Goal: Task Accomplishment & Management: Use online tool/utility

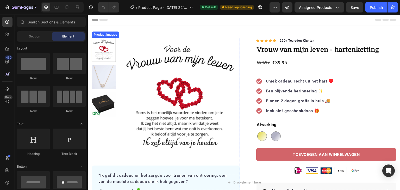
click at [170, 76] on img at bounding box center [179, 98] width 121 height 121
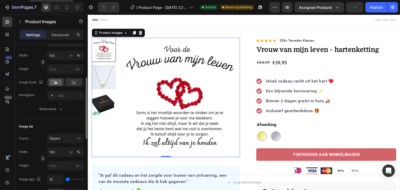
scroll to position [94, 0]
click at [58, 95] on div "Add..." at bounding box center [70, 95] width 24 height 5
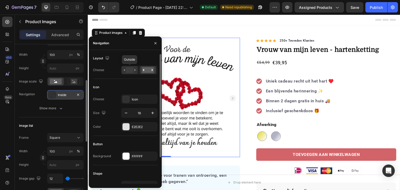
click at [128, 70] on rect at bounding box center [130, 70] width 8 height 6
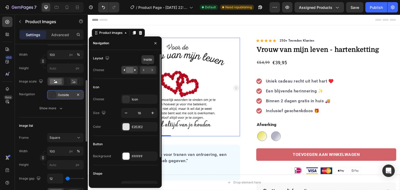
click at [144, 69] on rect at bounding box center [148, 70] width 12 height 6
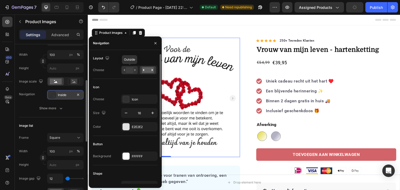
click at [131, 70] on rect at bounding box center [130, 70] width 8 height 6
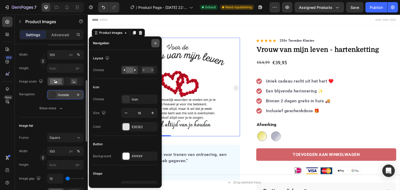
click at [156, 42] on icon "button" at bounding box center [155, 43] width 4 height 4
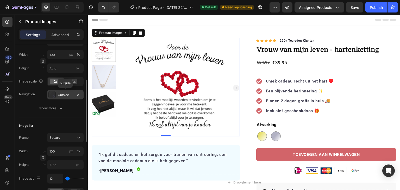
click at [68, 94] on div "Outside" at bounding box center [65, 95] width 15 height 5
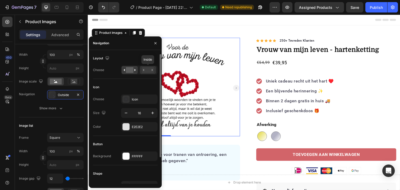
click at [147, 71] on rect at bounding box center [148, 70] width 12 height 6
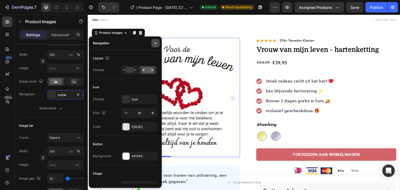
click at [155, 44] on icon "button" at bounding box center [155, 43] width 4 height 4
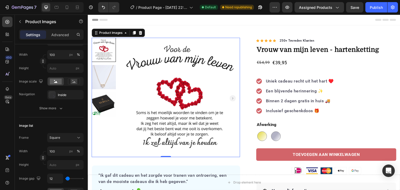
click at [232, 96] on rect "Carousel Next Arrow" at bounding box center [233, 98] width 6 height 6
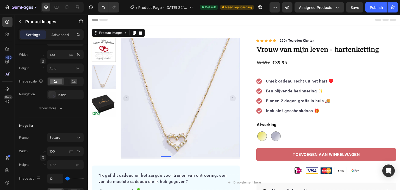
click at [232, 96] on rect "Carousel Next Arrow" at bounding box center [233, 98] width 6 height 6
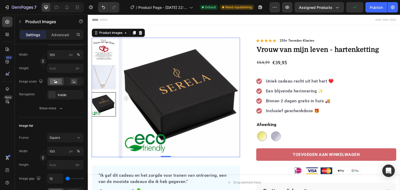
click at [127, 96] on rect "Carousel Back Arrow" at bounding box center [126, 98] width 6 height 6
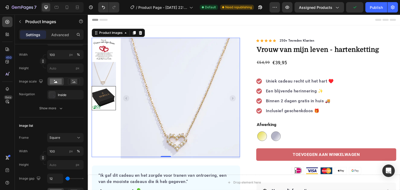
click at [127, 96] on rect "Carousel Back Arrow" at bounding box center [126, 98] width 6 height 6
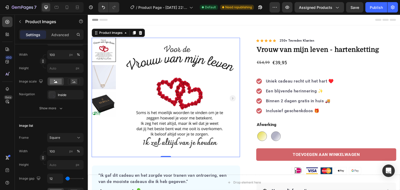
click at [127, 96] on img at bounding box center [179, 98] width 121 height 121
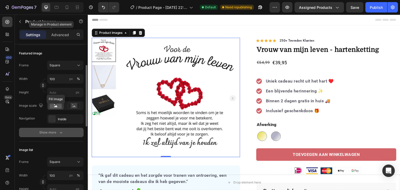
scroll to position [70, 0]
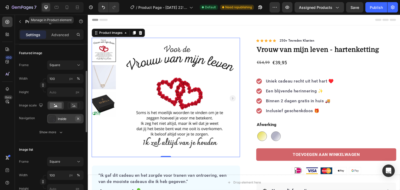
click at [80, 119] on icon "button" at bounding box center [78, 119] width 4 height 4
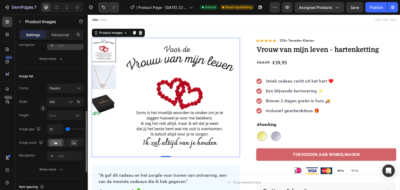
scroll to position [154, 0]
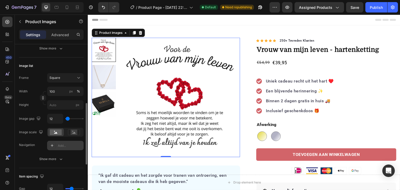
click at [64, 145] on div "Add..." at bounding box center [70, 146] width 24 height 5
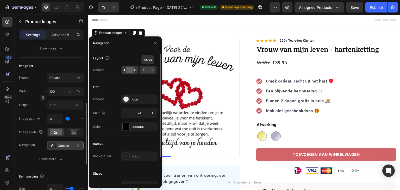
click at [145, 71] on rect at bounding box center [148, 70] width 12 height 6
click at [126, 70] on rect at bounding box center [130, 70] width 8 height 6
click at [154, 42] on icon "button" at bounding box center [155, 43] width 4 height 4
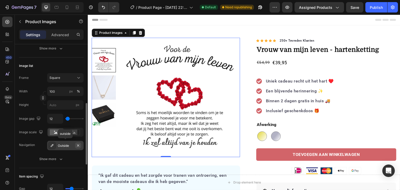
click at [79, 145] on icon "button" at bounding box center [78, 146] width 4 height 4
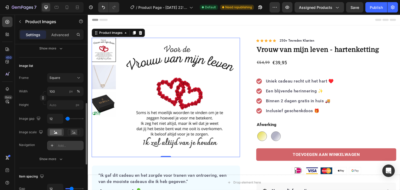
click at [66, 144] on div "Add..." at bounding box center [70, 146] width 24 height 5
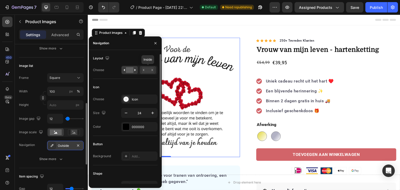
click at [145, 69] on rect at bounding box center [148, 70] width 12 height 6
click at [158, 43] on button "button" at bounding box center [155, 43] width 8 height 8
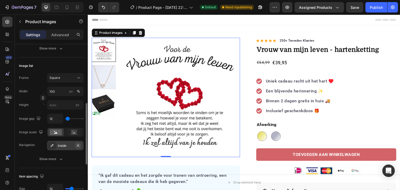
click at [80, 146] on icon "button" at bounding box center [78, 146] width 4 height 4
click at [63, 146] on div "Add..." at bounding box center [70, 146] width 24 height 5
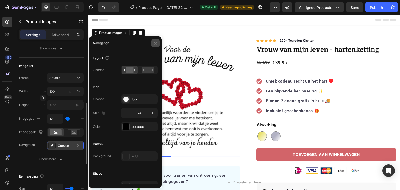
click at [154, 41] on icon "button" at bounding box center [155, 43] width 4 height 4
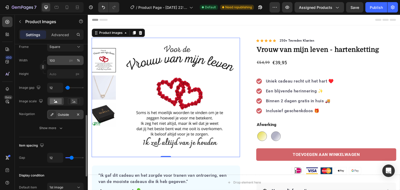
scroll to position [186, 0]
click at [78, 113] on icon "button" at bounding box center [78, 114] width 4 height 4
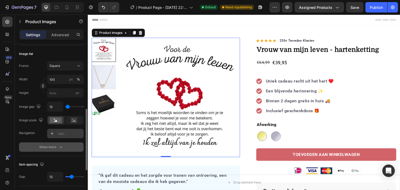
scroll to position [165, 0]
click at [23, 144] on button "Show more" at bounding box center [51, 147] width 65 height 9
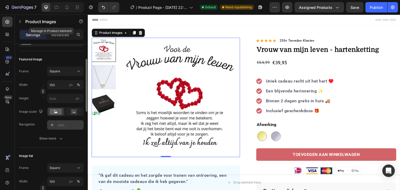
scroll to position [0, 0]
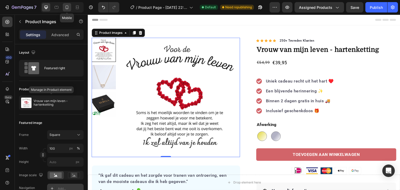
click at [68, 6] on icon at bounding box center [67, 7] width 3 height 4
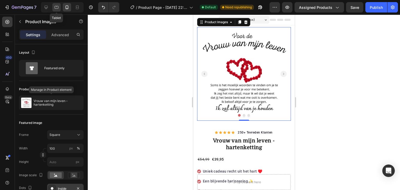
click at [59, 9] on div at bounding box center [56, 7] width 8 height 8
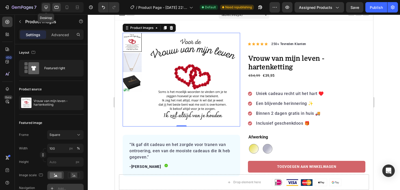
click at [46, 9] on icon at bounding box center [46, 7] width 3 height 3
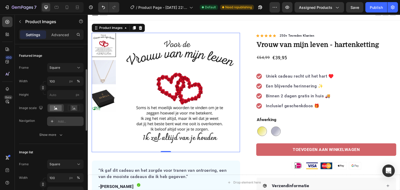
scroll to position [67, 0]
click at [64, 122] on div "Add..." at bounding box center [70, 121] width 24 height 5
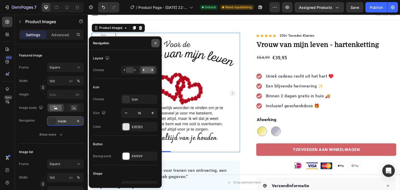
click at [155, 44] on icon "button" at bounding box center [155, 43] width 4 height 4
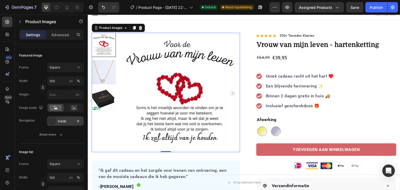
click at [60, 3] on div at bounding box center [56, 7] width 8 height 8
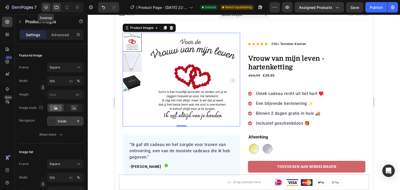
click at [48, 5] on icon at bounding box center [46, 7] width 5 height 5
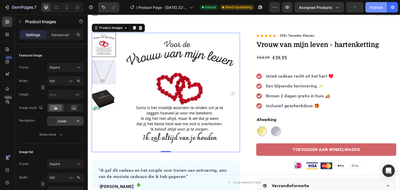
click at [374, 9] on div "Publish" at bounding box center [376, 7] width 13 height 5
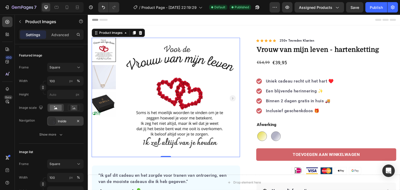
click at [107, 76] on img at bounding box center [104, 77] width 24 height 24
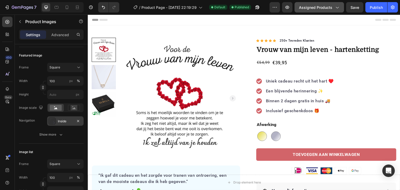
click at [333, 9] on div "Assigned Products" at bounding box center [319, 7] width 41 height 5
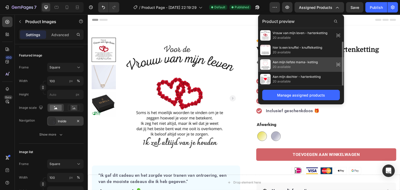
scroll to position [16, 0]
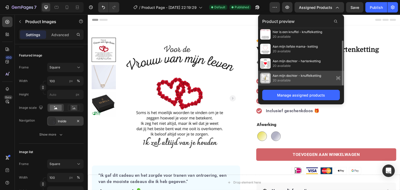
click at [301, 73] on span "Aan mijn dochter - knuffelketting" at bounding box center [297, 75] width 48 height 5
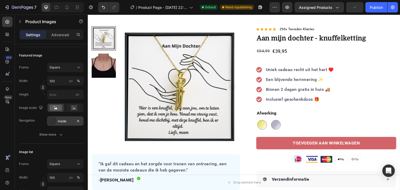
scroll to position [0, 0]
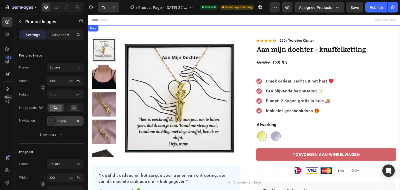
click at [227, 34] on div "Product Images “Ik gaf dit cadeau en het zorgde voor tranen van ontroering, een…" at bounding box center [244, 180] width 313 height 311
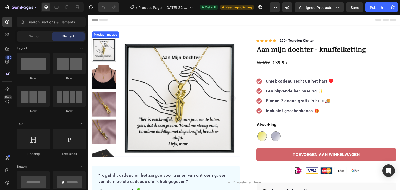
click at [226, 42] on img at bounding box center [179, 98] width 121 height 121
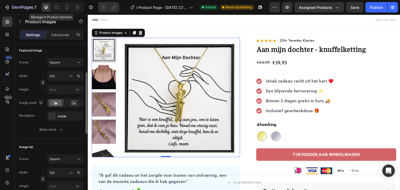
scroll to position [73, 0]
click at [232, 97] on rect "Carousel Next Arrow" at bounding box center [233, 98] width 6 height 6
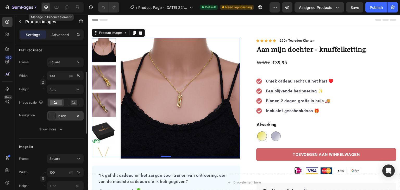
click at [72, 116] on div "Inside" at bounding box center [65, 116] width 15 height 5
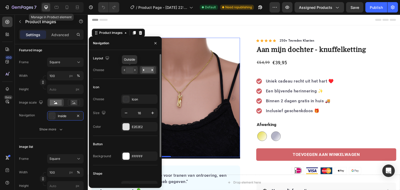
click at [133, 70] on icon at bounding box center [130, 70] width 12 height 6
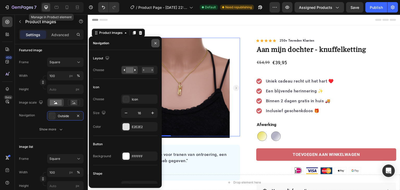
click at [154, 42] on icon "button" at bounding box center [155, 43] width 4 height 4
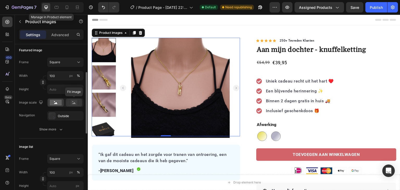
click at [73, 102] on rect at bounding box center [74, 102] width 7 height 5
click at [58, 103] on rect at bounding box center [56, 103] width 12 height 6
click at [66, 118] on div "Outside" at bounding box center [65, 115] width 36 height 9
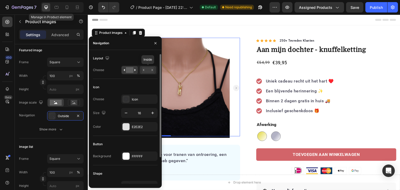
click at [147, 71] on rect at bounding box center [148, 70] width 12 height 6
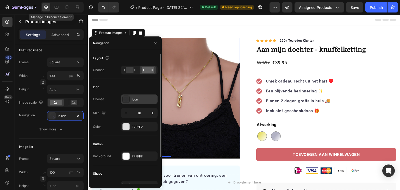
click at [134, 100] on div "Icon" at bounding box center [144, 99] width 24 height 5
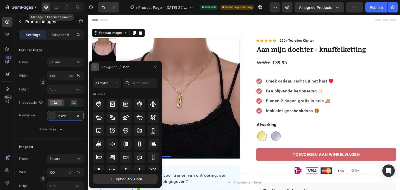
click at [93, 67] on icon "button" at bounding box center [95, 67] width 4 height 4
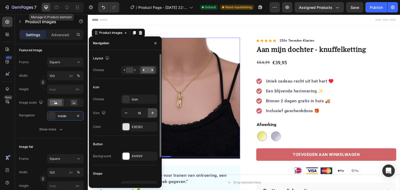
click at [153, 112] on icon "button" at bounding box center [152, 112] width 5 height 5
click at [127, 113] on icon "button" at bounding box center [126, 113] width 3 height 1
type input "16"
click at [156, 42] on icon "button" at bounding box center [156, 43] width 2 height 2
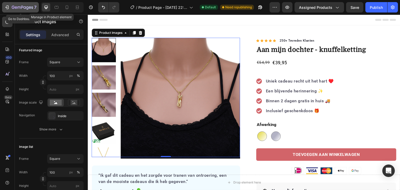
click at [12, 5] on icon "button" at bounding box center [22, 7] width 21 height 4
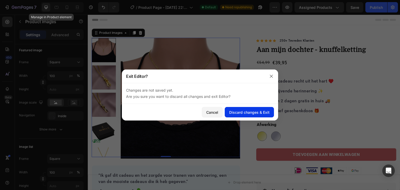
click at [245, 111] on div "Discard changes & Exit" at bounding box center [249, 112] width 40 height 5
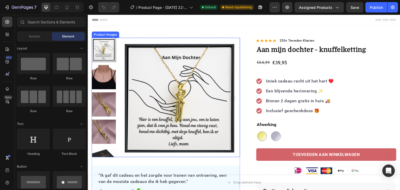
click at [176, 118] on img at bounding box center [179, 98] width 121 height 121
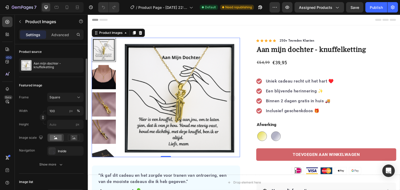
scroll to position [75, 0]
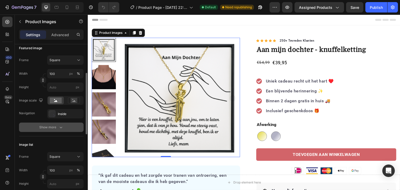
click at [57, 126] on div "Show more" at bounding box center [51, 127] width 24 height 5
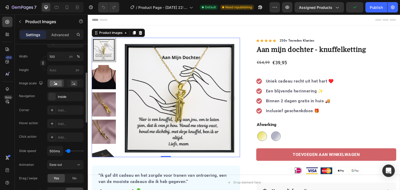
scroll to position [82, 0]
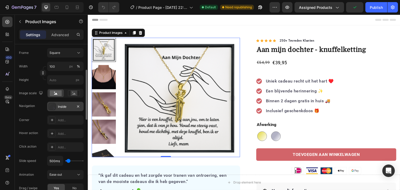
click at [66, 109] on div "Inside" at bounding box center [65, 106] width 15 height 5
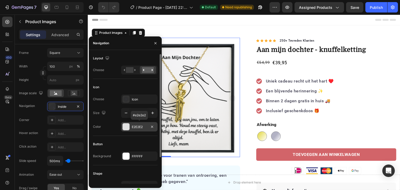
click at [137, 128] on div "E2E2E2" at bounding box center [139, 127] width 15 height 5
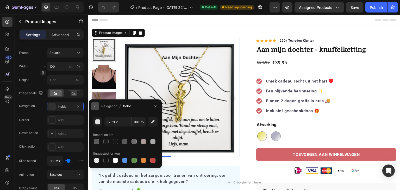
click at [95, 105] on icon "button" at bounding box center [95, 106] width 4 height 4
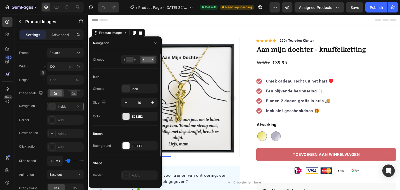
scroll to position [4, 0]
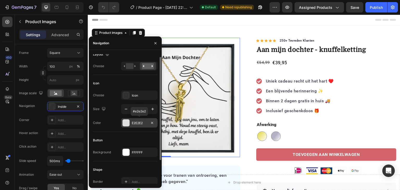
click at [137, 124] on div "E2E2E2" at bounding box center [139, 123] width 15 height 5
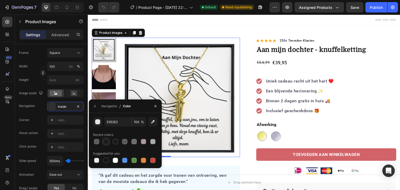
click at [106, 140] on div at bounding box center [105, 141] width 5 height 5
click at [106, 159] on div at bounding box center [105, 160] width 5 height 5
type input "151515"
click at [95, 107] on icon "button" at bounding box center [94, 106] width 1 height 2
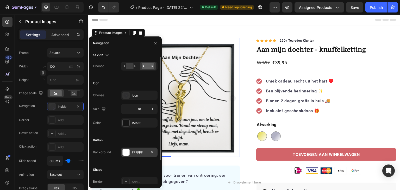
click at [138, 151] on div "FFFFFF" at bounding box center [139, 152] width 15 height 5
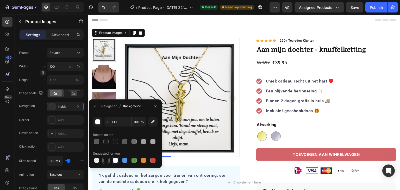
click at [107, 160] on div at bounding box center [105, 160] width 5 height 5
click at [107, 143] on div at bounding box center [105, 141] width 5 height 5
click at [97, 142] on div at bounding box center [96, 141] width 5 height 5
click at [116, 160] on div at bounding box center [115, 160] width 5 height 5
click at [124, 141] on div at bounding box center [124, 141] width 5 height 5
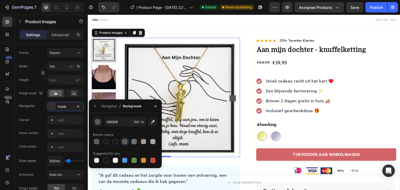
click at [139, 138] on div at bounding box center [125, 141] width 65 height 7
click at [145, 139] on div at bounding box center [143, 141] width 5 height 5
click at [156, 138] on div "Recent colors" at bounding box center [125, 135] width 65 height 8
click at [154, 141] on div at bounding box center [152, 141] width 5 height 5
type input "AAA9A9"
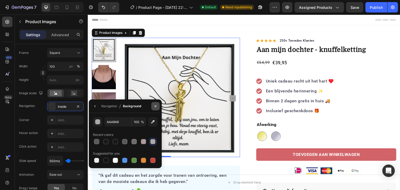
click at [156, 106] on icon "button" at bounding box center [155, 106] width 4 height 4
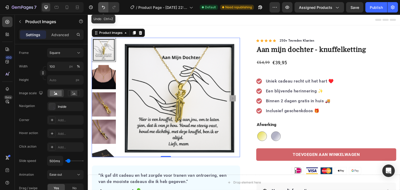
click at [104, 10] on button "Undo/Redo" at bounding box center [103, 7] width 10 height 10
click at [104, 8] on icon "Undo/Redo" at bounding box center [103, 7] width 5 height 5
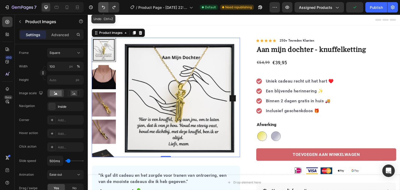
click at [104, 8] on icon "Undo/Redo" at bounding box center [103, 7] width 5 height 5
click at [104, 7] on icon "Undo/Redo" at bounding box center [103, 7] width 5 height 5
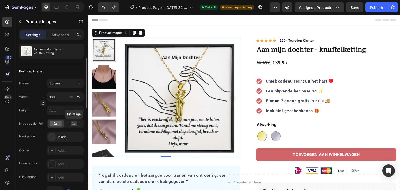
scroll to position [50, 0]
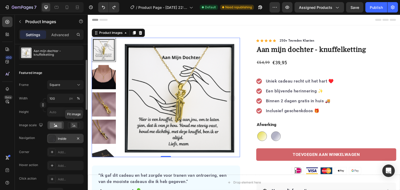
click at [66, 140] on div "Inside" at bounding box center [65, 139] width 15 height 5
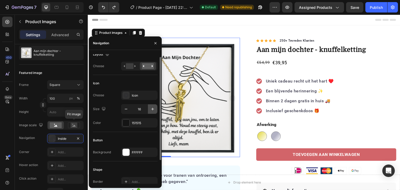
click at [152, 108] on icon "button" at bounding box center [152, 109] width 5 height 5
click at [120, 108] on div "Size 17" at bounding box center [125, 109] width 65 height 10
click at [126, 107] on icon "button" at bounding box center [126, 109] width 5 height 5
click at [131, 95] on div "Icon" at bounding box center [139, 95] width 36 height 9
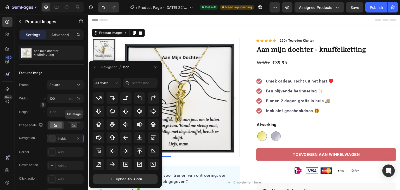
scroll to position [169, 0]
click at [113, 166] on icon at bounding box center [112, 165] width 6 height 6
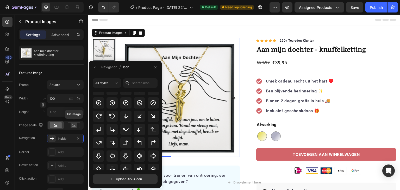
scroll to position [127, 0]
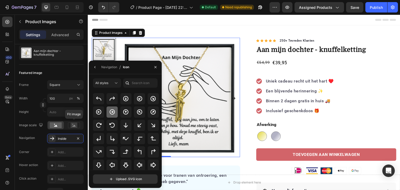
click at [111, 114] on icon at bounding box center [112, 111] width 5 height 5
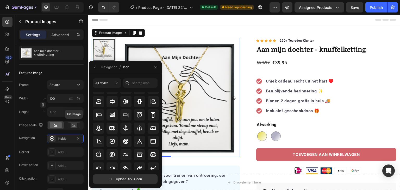
scroll to position [41, 0]
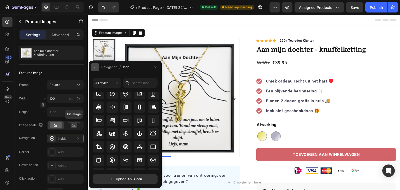
click at [95, 69] on icon "button" at bounding box center [95, 67] width 4 height 4
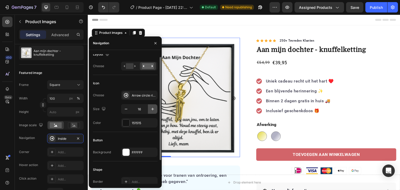
click at [151, 109] on icon "button" at bounding box center [152, 109] width 5 height 5
click at [152, 109] on icon "button" at bounding box center [152, 109] width 3 height 3
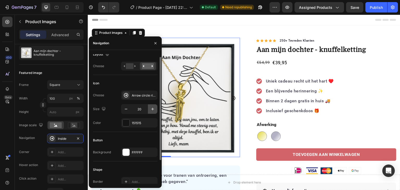
click at [152, 109] on icon "button" at bounding box center [152, 109] width 3 height 3
click at [153, 108] on icon "button" at bounding box center [152, 109] width 3 height 3
type input "24"
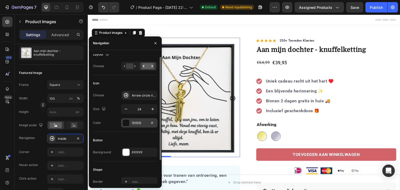
click at [133, 123] on div "151515" at bounding box center [139, 123] width 15 height 5
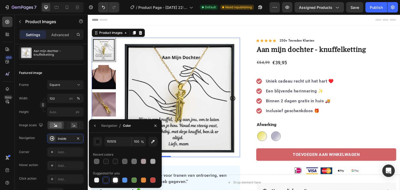
click at [116, 180] on div at bounding box center [115, 180] width 5 height 5
click at [126, 160] on div at bounding box center [124, 161] width 5 height 5
click at [135, 160] on div at bounding box center [134, 161] width 5 height 5
click at [146, 159] on div at bounding box center [143, 161] width 6 height 6
click at [151, 159] on div at bounding box center [152, 161] width 5 height 5
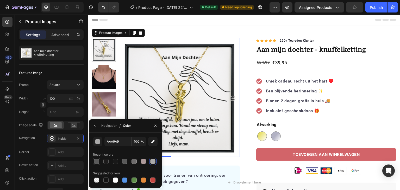
click at [94, 160] on div at bounding box center [97, 161] width 6 height 6
type input "5B5B5B"
click at [155, 125] on icon "button" at bounding box center [155, 126] width 4 height 4
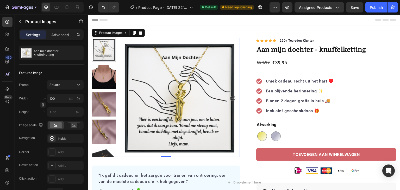
click at [119, 116] on img at bounding box center [179, 98] width 121 height 121
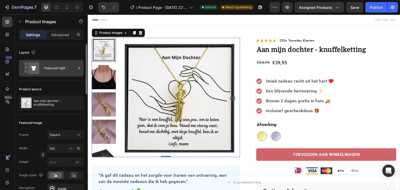
click at [64, 71] on div "Featured right" at bounding box center [60, 68] width 32 height 12
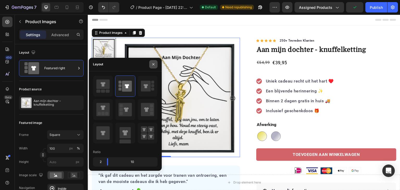
click at [155, 64] on icon "button" at bounding box center [153, 64] width 4 height 4
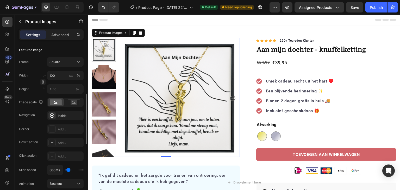
scroll to position [100, 0]
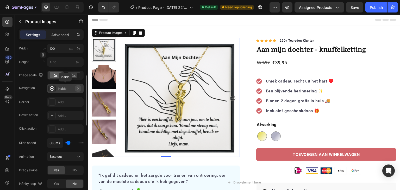
click at [78, 88] on icon "button" at bounding box center [78, 89] width 4 height 4
click at [65, 89] on div "Add..." at bounding box center [70, 89] width 24 height 5
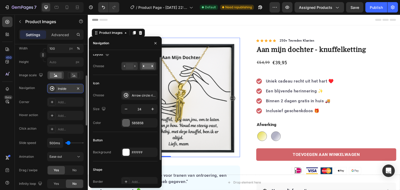
click at [131, 68] on rect at bounding box center [130, 66] width 8 height 6
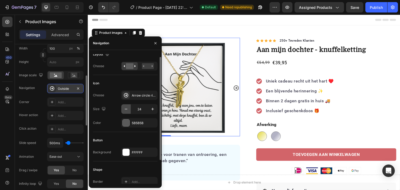
click at [125, 109] on icon "button" at bounding box center [126, 109] width 5 height 5
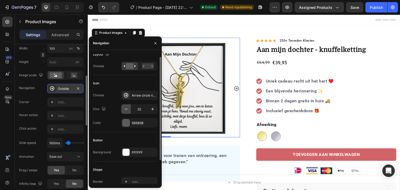
click at [125, 109] on icon "button" at bounding box center [126, 109] width 5 height 5
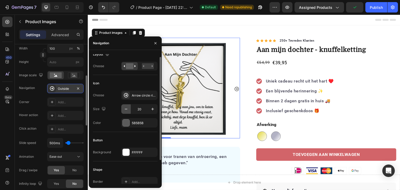
click at [125, 109] on icon "button" at bounding box center [126, 109] width 5 height 5
type input "19"
click at [145, 66] on rect at bounding box center [148, 66] width 12 height 6
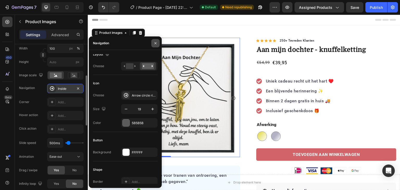
click at [155, 43] on icon "button" at bounding box center [156, 43] width 2 height 2
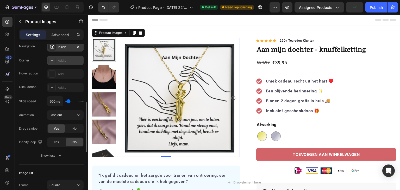
scroll to position [157, 0]
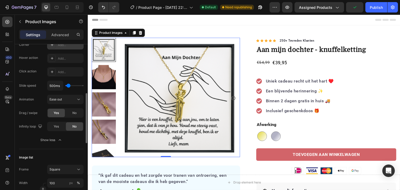
click at [66, 101] on div "Ease out" at bounding box center [63, 99] width 27 height 5
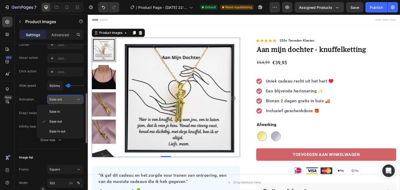
click at [67, 99] on div "Ease out" at bounding box center [63, 99] width 27 height 5
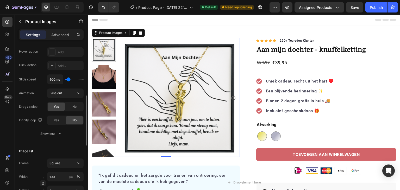
scroll to position [164, 0]
click at [74, 106] on span "No" at bounding box center [74, 106] width 4 height 5
click at [60, 106] on div "Yes" at bounding box center [56, 106] width 17 height 8
click at [60, 120] on div "Yes" at bounding box center [56, 120] width 17 height 8
click at [76, 118] on span "No" at bounding box center [74, 120] width 4 height 5
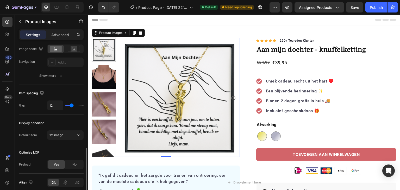
scroll to position [354, 0]
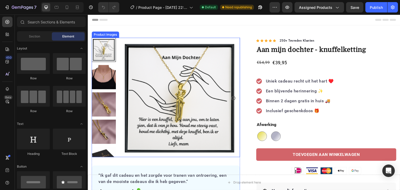
click at [151, 48] on img at bounding box center [179, 98] width 121 height 121
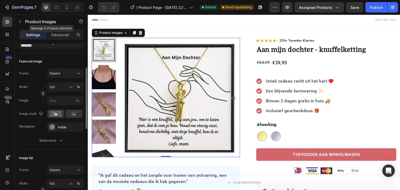
scroll to position [62, 0]
click at [71, 114] on rect at bounding box center [74, 113] width 7 height 5
click at [56, 113] on icon at bounding box center [55, 114] width 3 height 2
click at [68, 126] on div "Inside" at bounding box center [65, 127] width 15 height 5
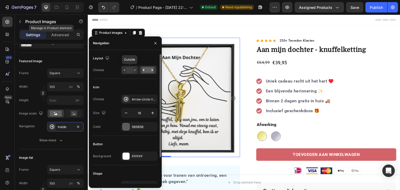
click at [130, 72] on rect at bounding box center [130, 70] width 8 height 6
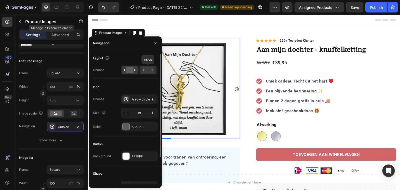
click at [144, 70] on rect at bounding box center [148, 70] width 12 height 6
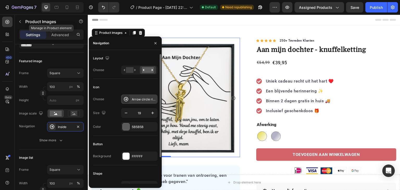
click at [149, 98] on div "Arrow circle right bold" at bounding box center [144, 99] width 24 height 5
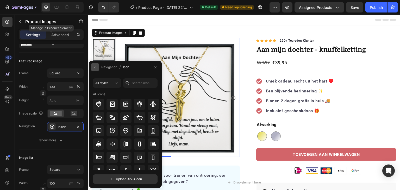
click at [97, 68] on button "button" at bounding box center [95, 67] width 8 height 8
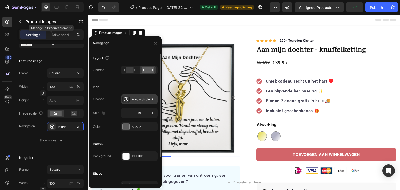
click at [147, 101] on div "Arrow circle right bold" at bounding box center [144, 99] width 24 height 5
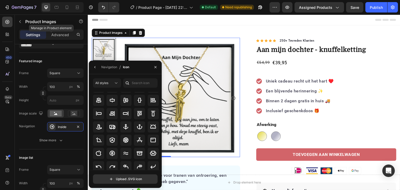
scroll to position [57, 0]
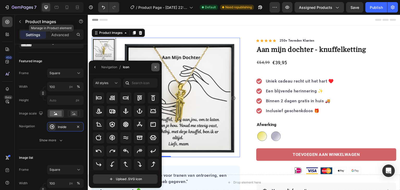
click at [154, 66] on icon "button" at bounding box center [155, 67] width 4 height 4
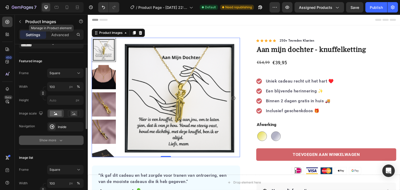
click at [58, 139] on div "Show more" at bounding box center [51, 140] width 24 height 5
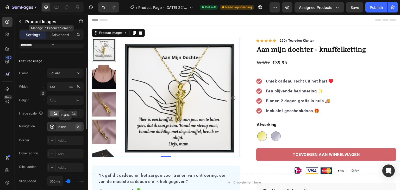
click at [78, 125] on icon "button" at bounding box center [78, 127] width 4 height 4
click at [35, 125] on div "Navigation Add..." at bounding box center [51, 126] width 65 height 9
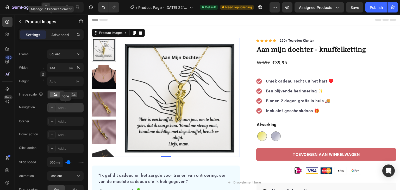
click at [69, 107] on div "Add..." at bounding box center [70, 108] width 24 height 5
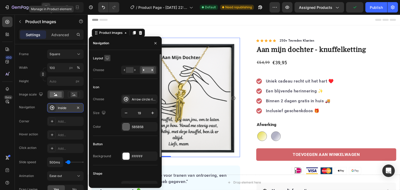
click at [107, 58] on icon "button" at bounding box center [107, 57] width 5 height 5
click at [124, 55] on div "Layout" at bounding box center [125, 58] width 65 height 8
click at [124, 114] on icon "button" at bounding box center [126, 112] width 5 height 5
click at [125, 114] on icon "button" at bounding box center [126, 112] width 5 height 5
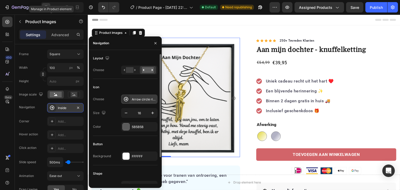
click at [135, 97] on div "Arrow circle right bold" at bounding box center [144, 99] width 24 height 5
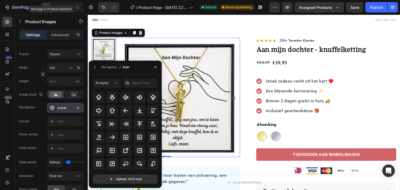
scroll to position [196, 0]
click at [111, 139] on icon at bounding box center [112, 137] width 6 height 6
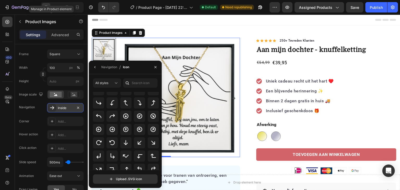
scroll to position [109, 0]
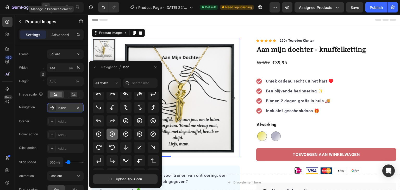
click at [114, 136] on icon at bounding box center [112, 134] width 5 height 5
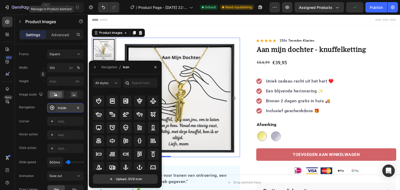
scroll to position [0, 0]
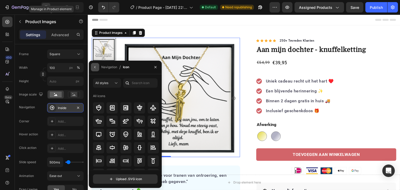
click at [94, 67] on icon "button" at bounding box center [95, 67] width 4 height 4
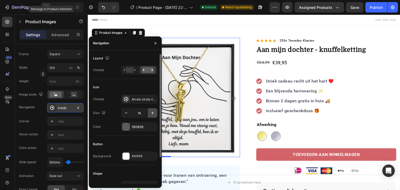
click at [152, 112] on icon "button" at bounding box center [152, 112] width 5 height 5
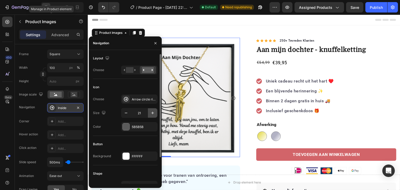
click at [152, 112] on icon "button" at bounding box center [152, 112] width 5 height 5
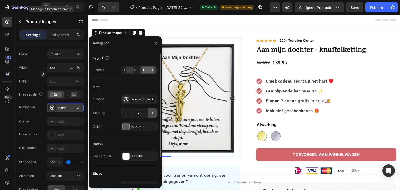
click at [152, 112] on icon "button" at bounding box center [152, 112] width 5 height 5
type input "27"
click at [134, 126] on div "5B5B5B" at bounding box center [139, 127] width 15 height 5
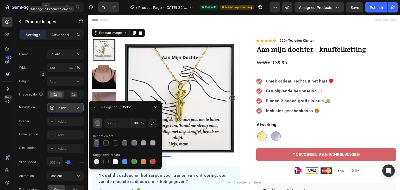
click at [98, 125] on div "button" at bounding box center [97, 123] width 5 height 5
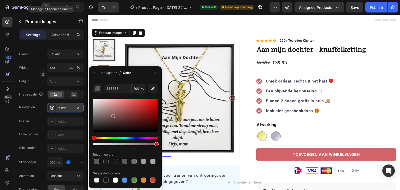
drag, startPoint x: 94, startPoint y: 121, endPoint x: 115, endPoint y: 114, distance: 22.2
click at [115, 114] on div at bounding box center [113, 116] width 4 height 4
drag, startPoint x: 120, startPoint y: 111, endPoint x: 121, endPoint y: 106, distance: 5.3
click at [140, 106] on div at bounding box center [142, 106] width 4 height 4
type input "C46F6F"
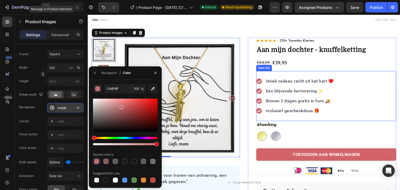
click at [272, 100] on p "Binnen 2 dagen gratis in huis 🚚" at bounding box center [300, 101] width 68 height 6
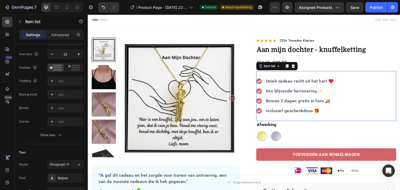
click at [256, 100] on icon at bounding box center [258, 100] width 5 height 5
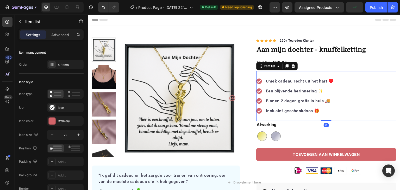
click at [257, 100] on icon at bounding box center [258, 100] width 5 height 5
click at [259, 101] on icon at bounding box center [258, 100] width 5 height 5
click at [63, 119] on div "D26469" at bounding box center [65, 121] width 15 height 5
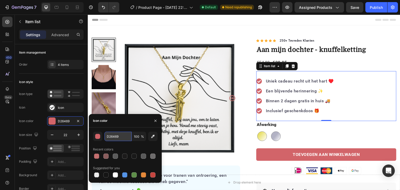
click at [114, 137] on input "D26469" at bounding box center [117, 136] width 27 height 9
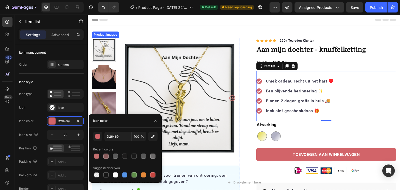
click at [229, 96] on icon "Carousel Next Arrow" at bounding box center [232, 98] width 7 height 7
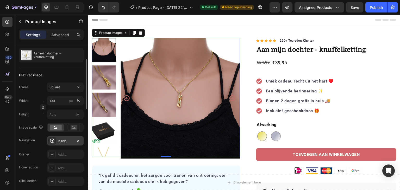
scroll to position [48, 0]
click at [62, 143] on div "Inside" at bounding box center [65, 141] width 15 height 5
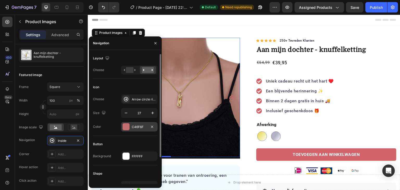
click at [135, 127] on div "C46F6F" at bounding box center [139, 127] width 15 height 5
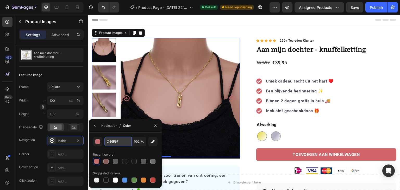
click at [112, 140] on input "C46F6F" at bounding box center [117, 141] width 27 height 9
paste input "D26469"
click at [139, 132] on div "Navigation / Color" at bounding box center [125, 126] width 73 height 14
click at [125, 161] on div at bounding box center [124, 161] width 5 height 5
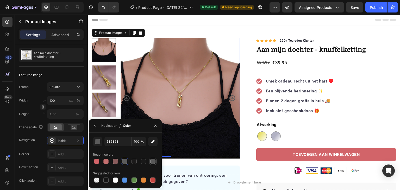
click at [153, 160] on div at bounding box center [152, 161] width 5 height 5
click at [100, 143] on div "button" at bounding box center [97, 141] width 5 height 5
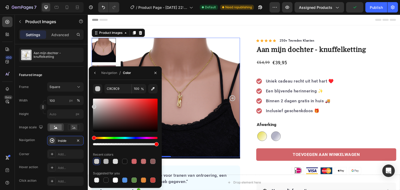
drag, startPoint x: 94, startPoint y: 121, endPoint x: 91, endPoint y: 106, distance: 16.0
click at [91, 106] on div "C9C9C9 100 % Recent colors Suggested for you" at bounding box center [125, 134] width 73 height 100
type input "C6C6C6"
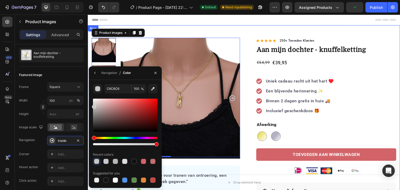
click at [242, 30] on div "Product Images 0 “Ik gaf dit cadeau en het zorgde voor tranen van ontroering, e…" at bounding box center [244, 180] width 313 height 311
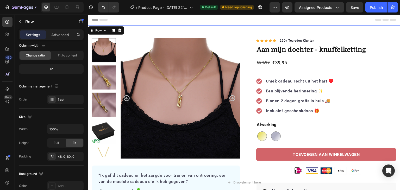
scroll to position [0, 0]
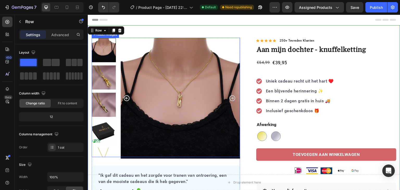
click at [105, 80] on img at bounding box center [104, 77] width 24 height 24
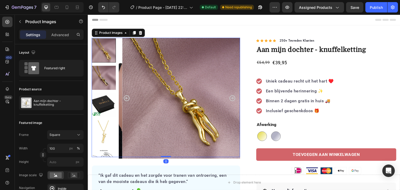
click at [108, 104] on img at bounding box center [104, 105] width 24 height 24
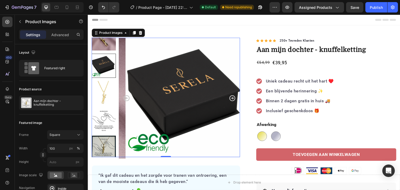
click at [105, 109] on img at bounding box center [104, 120] width 24 height 24
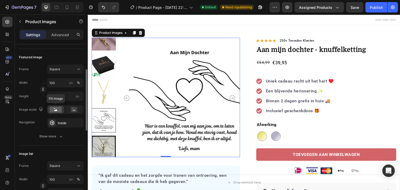
scroll to position [66, 0]
click at [64, 119] on div "Inside" at bounding box center [65, 122] width 36 height 9
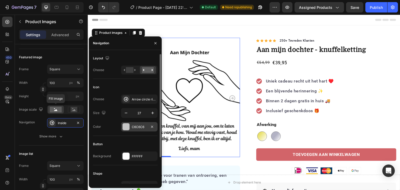
click at [137, 126] on div "C6C6C6" at bounding box center [139, 127] width 15 height 5
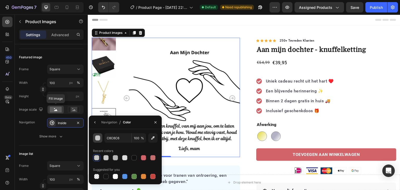
click at [97, 137] on div "button" at bounding box center [97, 138] width 5 height 5
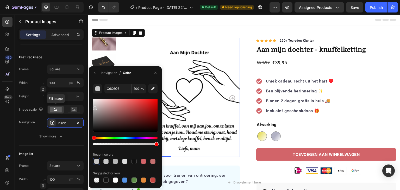
click at [94, 107] on div at bounding box center [95, 108] width 4 height 4
drag, startPoint x: 244, startPoint y: 159, endPoint x: 175, endPoint y: 143, distance: 70.7
click at [104, 178] on div at bounding box center [105, 180] width 5 height 5
type input "151515"
drag, startPoint x: 243, startPoint y: 158, endPoint x: 164, endPoint y: 145, distance: 79.3
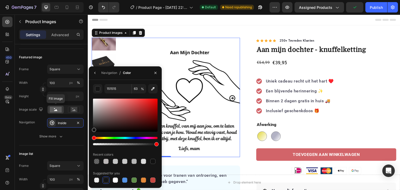
type input "100"
click at [112, 89] on input "151515" at bounding box center [117, 88] width 27 height 9
paste input "D26469"
type input "D26469"
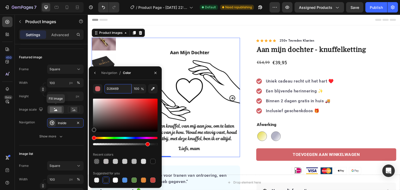
drag, startPoint x: 157, startPoint y: 145, endPoint x: 146, endPoint y: 145, distance: 10.2
click at [146, 145] on div at bounding box center [148, 144] width 4 height 4
drag, startPoint x: 219, startPoint y: 158, endPoint x: 165, endPoint y: 145, distance: 56.2
type input "100"
click at [113, 87] on input "D26469" at bounding box center [117, 88] width 27 height 9
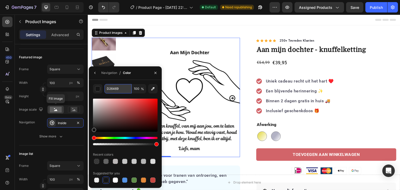
click at [113, 87] on input "D26469" at bounding box center [117, 88] width 27 height 9
click at [129, 80] on div "D26469 100 % Recent colors Suggested for you" at bounding box center [125, 134] width 73 height 108
click at [110, 88] on input "151515" at bounding box center [117, 88] width 27 height 9
paste input "D26469"
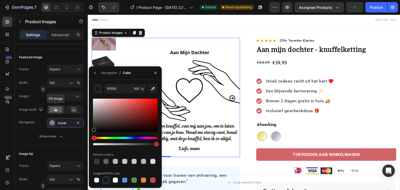
click at [140, 81] on div "151515 100 % Recent colors Suggested for you" at bounding box center [125, 134] width 73 height 108
click at [107, 89] on input "151515" at bounding box center [117, 88] width 27 height 9
paste input "D26469"
click at [108, 89] on input "151515" at bounding box center [117, 88] width 27 height 9
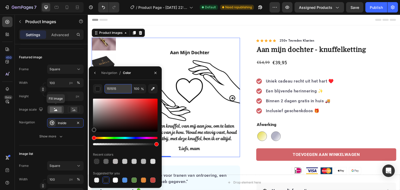
click at [108, 89] on input "151515" at bounding box center [117, 88] width 27 height 9
paste input "D26469"
click at [117, 149] on div "151515 100 % Recent colors Suggested for you" at bounding box center [125, 134] width 65 height 100
click at [155, 70] on button "button" at bounding box center [155, 73] width 8 height 8
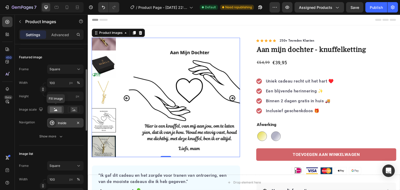
click at [56, 123] on div "Inside" at bounding box center [65, 122] width 36 height 9
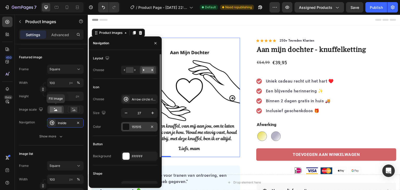
click at [137, 126] on div "151515" at bounding box center [139, 127] width 15 height 5
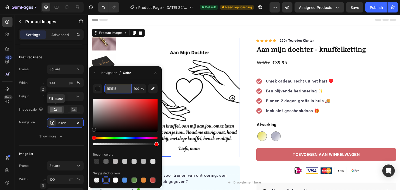
click at [115, 90] on input "151515" at bounding box center [117, 88] width 27 height 9
paste input "D26469"
click at [126, 87] on input "D26469" at bounding box center [117, 88] width 27 height 9
click at [131, 80] on div "151515 100 % Recent colors Suggested for you" at bounding box center [125, 134] width 73 height 108
click at [115, 87] on input "151515" at bounding box center [117, 88] width 27 height 9
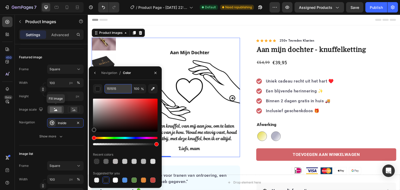
click at [115, 87] on input "151515" at bounding box center [117, 88] width 27 height 9
paste input "D26469"
drag, startPoint x: 94, startPoint y: 131, endPoint x: 104, endPoint y: 121, distance: 14.0
click at [96, 128] on div at bounding box center [94, 130] width 4 height 4
click at [114, 88] on input "544646" at bounding box center [117, 88] width 27 height 9
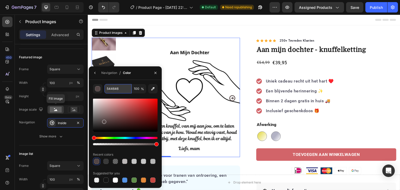
click at [114, 88] on input "544646" at bounding box center [117, 88] width 27 height 9
paste input "D26469"
type input "D26469"
click at [139, 78] on div "Navigation / Color" at bounding box center [125, 73] width 73 height 14
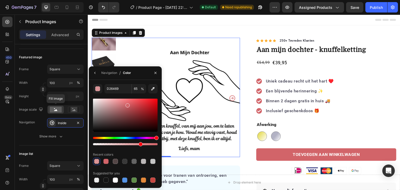
drag, startPoint x: 157, startPoint y: 143, endPoint x: 140, endPoint y: 144, distance: 17.2
click at [140, 144] on div at bounding box center [141, 144] width 4 height 4
type input "72"
click at [143, 72] on div "Navigation / Color" at bounding box center [125, 73] width 73 height 14
click at [157, 72] on icon "button" at bounding box center [155, 73] width 4 height 4
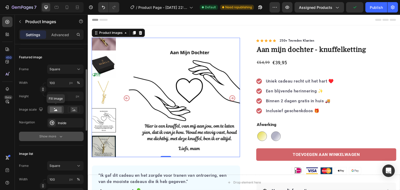
click at [75, 132] on button "Show more" at bounding box center [51, 136] width 65 height 9
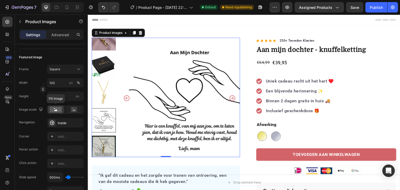
click at [232, 97] on icon "Carousel Next Arrow" at bounding box center [232, 98] width 7 height 7
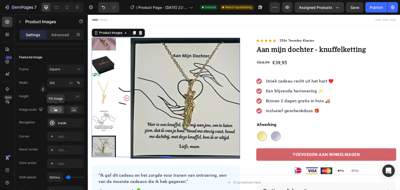
click at [128, 97] on icon "Carousel Back Arrow" at bounding box center [126, 98] width 7 height 7
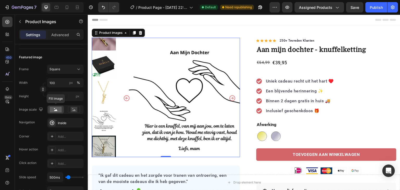
click at [126, 96] on icon "Carousel Back Arrow" at bounding box center [126, 98] width 7 height 7
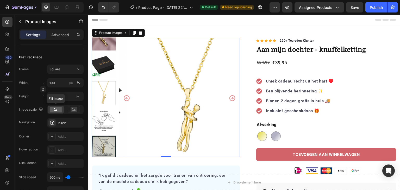
click at [125, 95] on icon "Carousel Back Arrow" at bounding box center [127, 98] width 6 height 6
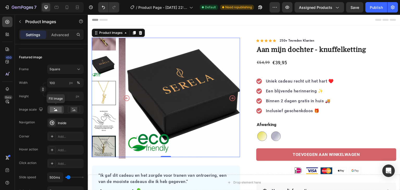
click at [127, 95] on icon "Carousel Back Arrow" at bounding box center [127, 98] width 6 height 6
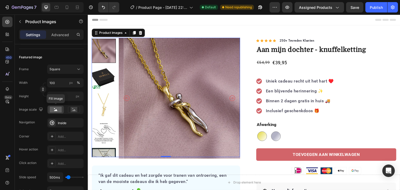
click at [127, 98] on icon "Carousel Back Arrow" at bounding box center [126, 98] width 7 height 7
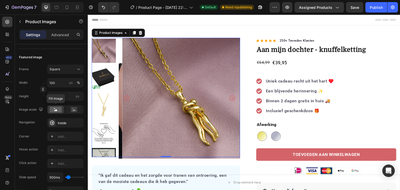
click at [126, 97] on icon "Carousel Back Arrow" at bounding box center [127, 98] width 6 height 6
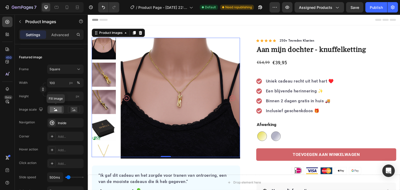
click at [125, 97] on icon "Carousel Back Arrow" at bounding box center [127, 98] width 6 height 6
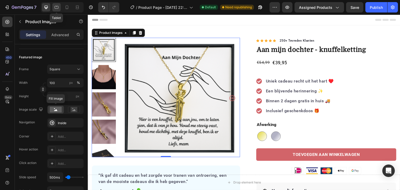
click at [58, 9] on icon at bounding box center [57, 7] width 4 height 3
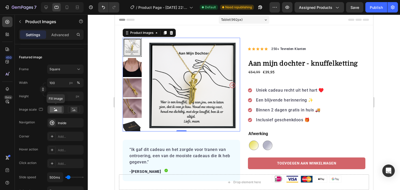
scroll to position [5, 0]
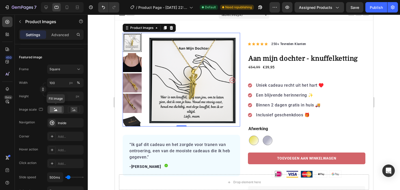
click at [230, 79] on icon "Carousel Next Arrow" at bounding box center [232, 81] width 6 height 6
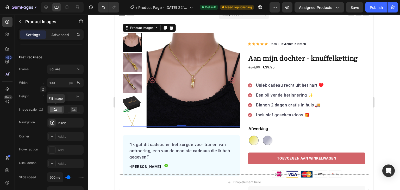
click at [152, 79] on icon "Carousel Back Arrow" at bounding box center [152, 81] width 6 height 6
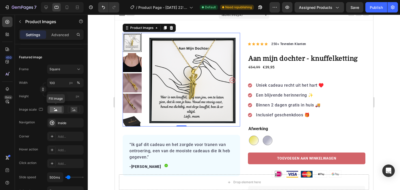
click at [231, 78] on icon "Carousel Next Arrow" at bounding box center [232, 80] width 7 height 7
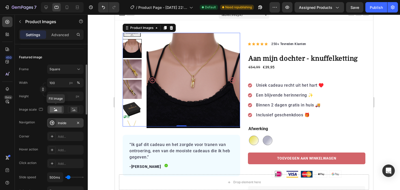
click at [55, 126] on div "Inside" at bounding box center [65, 122] width 36 height 9
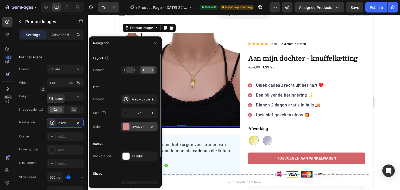
click at [139, 126] on div "D26469" at bounding box center [139, 127] width 15 height 5
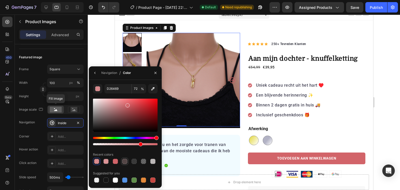
click at [125, 162] on div at bounding box center [124, 161] width 5 height 5
type input "544646"
type input "100"
drag, startPoint x: 107, startPoint y: 122, endPoint x: 90, endPoint y: 93, distance: 33.9
click at [90, 93] on div "544646 100 % Recent colors Suggested for you" at bounding box center [125, 134] width 73 height 100
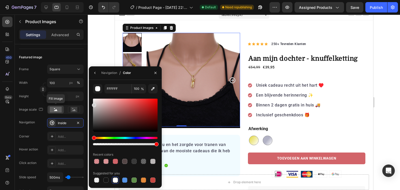
drag, startPoint x: 94, startPoint y: 100, endPoint x: 93, endPoint y: 104, distance: 4.2
click at [93, 104] on div at bounding box center [94, 105] width 4 height 4
click at [155, 71] on icon "button" at bounding box center [155, 73] width 4 height 4
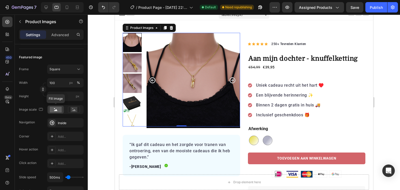
click at [230, 79] on icon "Carousel Next Arrow" at bounding box center [232, 81] width 6 height 6
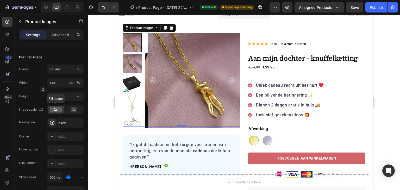
click at [231, 80] on icon "Carousel Next Arrow" at bounding box center [232, 81] width 6 height 6
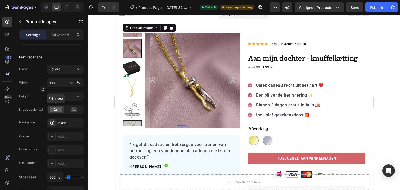
click at [231, 80] on icon "Carousel Next Arrow" at bounding box center [232, 81] width 6 height 6
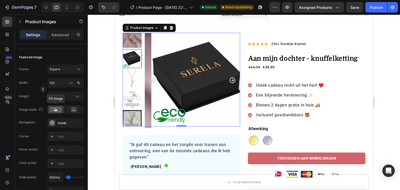
click at [231, 81] on icon "Carousel Next Arrow" at bounding box center [232, 80] width 7 height 7
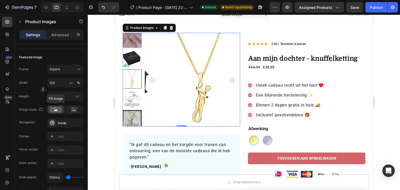
click at [233, 78] on icon "Carousel Next Arrow" at bounding box center [232, 81] width 6 height 6
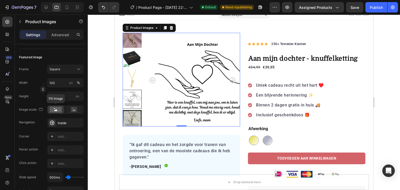
click at [231, 79] on icon "Carousel Next Arrow" at bounding box center [232, 81] width 6 height 6
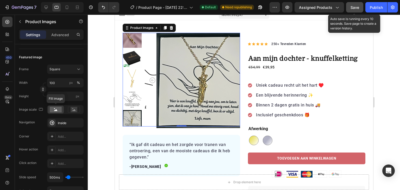
click at [354, 10] on div "Save" at bounding box center [355, 7] width 9 height 5
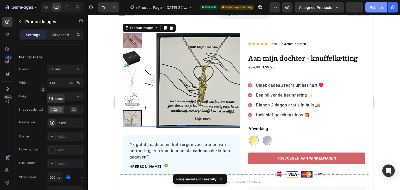
click at [375, 5] on div "Publish" at bounding box center [376, 7] width 13 height 5
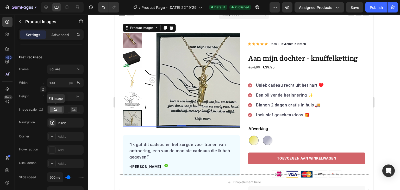
scroll to position [0, 0]
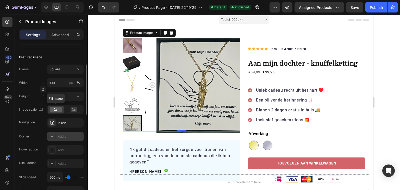
click at [59, 134] on div "Add..." at bounding box center [70, 136] width 24 height 5
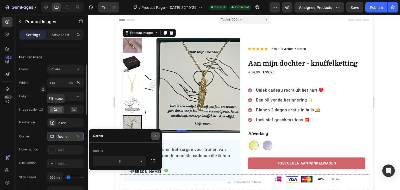
click at [158, 135] on button "button" at bounding box center [155, 136] width 8 height 8
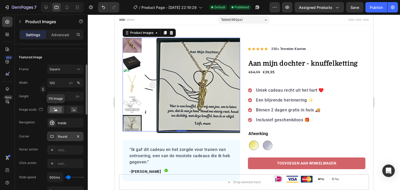
click at [125, 86] on img at bounding box center [131, 84] width 19 height 19
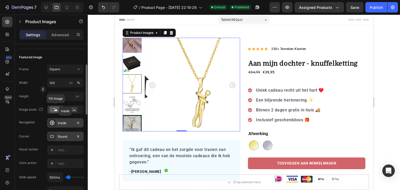
click at [63, 120] on div "Inside" at bounding box center [65, 122] width 36 height 9
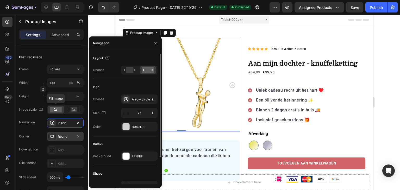
scroll to position [33, 0]
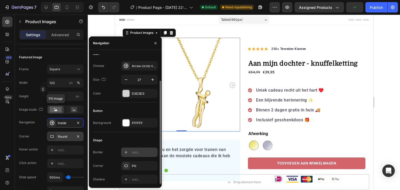
click at [134, 151] on div "Add..." at bounding box center [144, 152] width 24 height 5
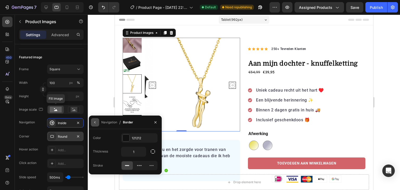
click at [96, 123] on icon "button" at bounding box center [95, 122] width 4 height 4
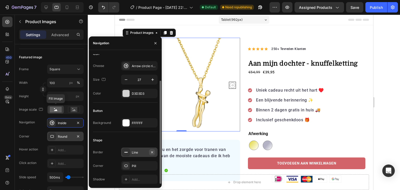
click at [152, 151] on icon "button" at bounding box center [152, 152] width 2 height 2
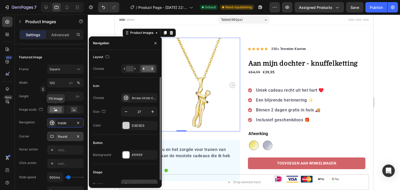
scroll to position [0, 0]
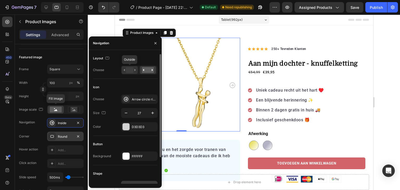
click at [132, 68] on rect at bounding box center [130, 70] width 8 height 6
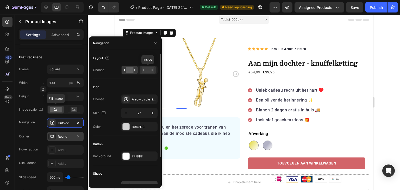
click at [148, 69] on rect at bounding box center [148, 70] width 12 height 6
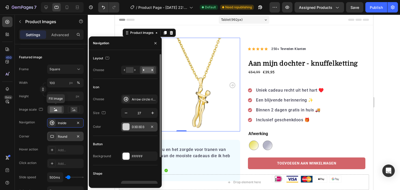
click at [136, 126] on div "D3D3D3" at bounding box center [139, 127] width 15 height 5
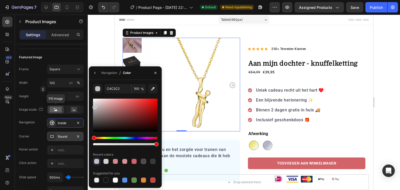
click at [94, 106] on div at bounding box center [94, 107] width 4 height 4
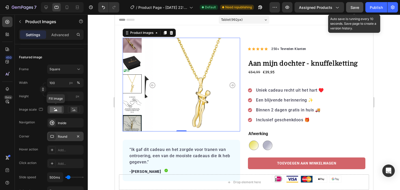
click at [359, 11] on button "Save" at bounding box center [354, 7] width 17 height 10
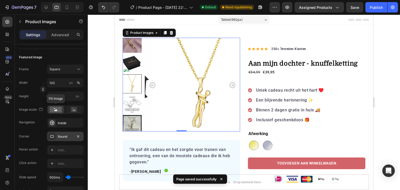
click at [134, 117] on img at bounding box center [131, 124] width 19 height 19
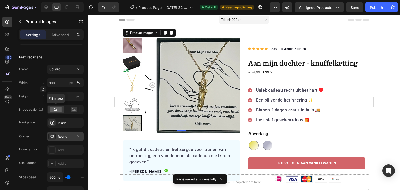
click at [132, 99] on img at bounding box center [131, 104] width 19 height 19
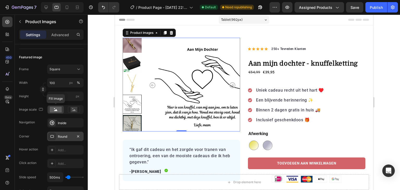
click at [134, 85] on img at bounding box center [131, 84] width 19 height 19
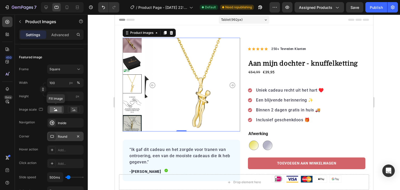
click at [134, 67] on img at bounding box center [131, 63] width 19 height 19
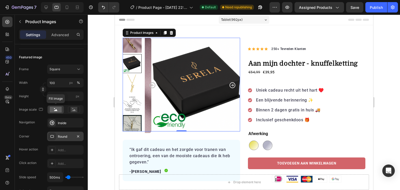
click at [134, 49] on img at bounding box center [131, 43] width 19 height 19
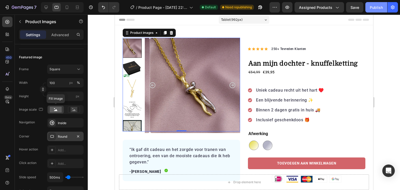
click at [374, 6] on div "Publish" at bounding box center [376, 7] width 13 height 5
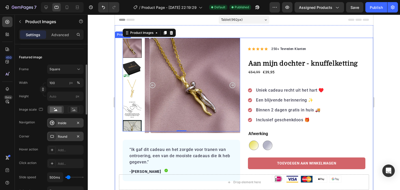
click at [61, 122] on div "Inside" at bounding box center [65, 123] width 15 height 5
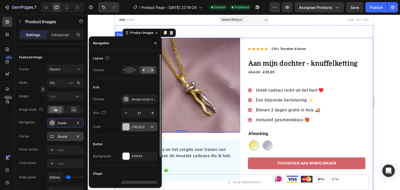
click at [139, 126] on div "C4C2C2" at bounding box center [139, 127] width 15 height 5
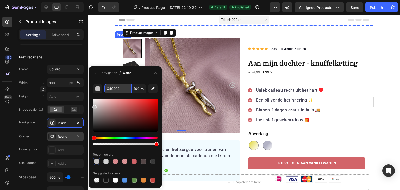
click at [114, 89] on input "C4C2C2" at bounding box center [117, 88] width 27 height 9
paste input "D26469"
type input "D26469"
click at [143, 78] on div "Navigation / Color" at bounding box center [125, 73] width 73 height 14
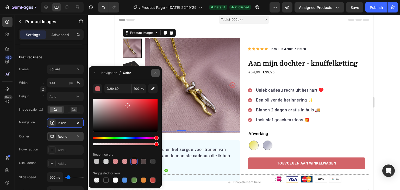
click at [157, 72] on icon "button" at bounding box center [155, 73] width 4 height 4
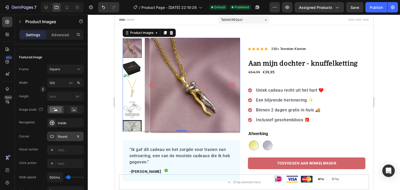
click at [123, 90] on img at bounding box center [131, 88] width 19 height 19
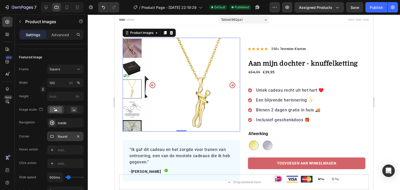
click at [134, 67] on div at bounding box center [131, 85] width 19 height 94
click at [134, 63] on img at bounding box center [131, 68] width 19 height 19
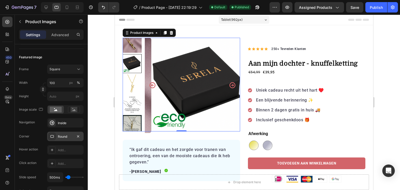
click at [133, 53] on div at bounding box center [131, 85] width 19 height 94
click at [132, 42] on img at bounding box center [131, 43] width 19 height 19
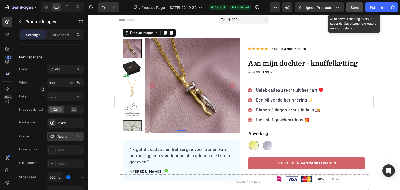
click at [358, 7] on span "Save" at bounding box center [355, 7] width 9 height 4
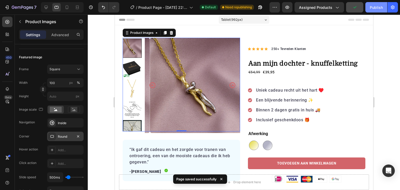
click at [372, 9] on div "Publish" at bounding box center [376, 7] width 13 height 5
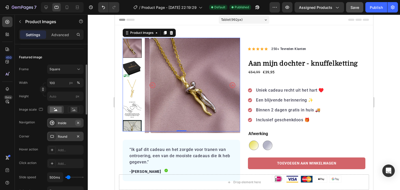
click at [77, 123] on icon "button" at bounding box center [78, 123] width 4 height 4
click at [79, 136] on icon "button" at bounding box center [78, 136] width 4 height 4
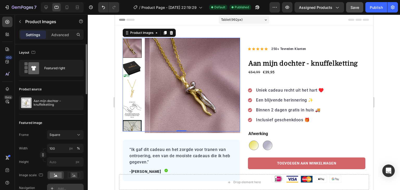
click at [60, 121] on div "Featured image" at bounding box center [51, 123] width 65 height 8
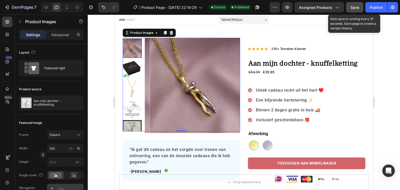
click at [354, 7] on span "Save" at bounding box center [355, 7] width 9 height 4
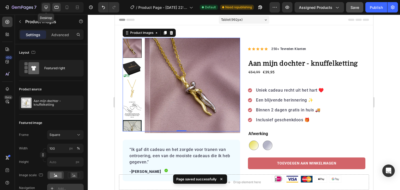
click at [47, 8] on icon at bounding box center [46, 7] width 3 height 3
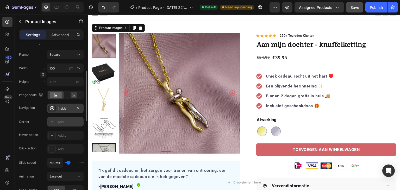
scroll to position [82, 0]
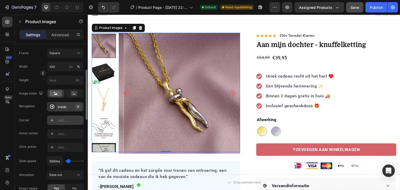
click at [77, 105] on icon "button" at bounding box center [78, 107] width 4 height 4
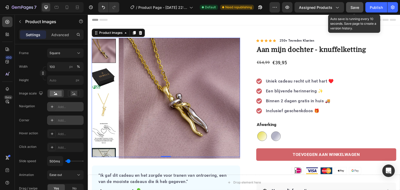
click at [355, 7] on span "Save" at bounding box center [355, 7] width 9 height 4
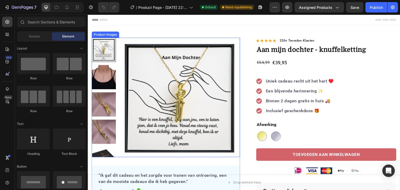
click at [107, 101] on img at bounding box center [104, 104] width 24 height 24
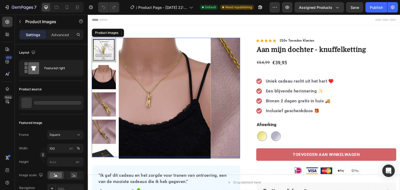
click at [106, 98] on div at bounding box center [104, 104] width 24 height 24
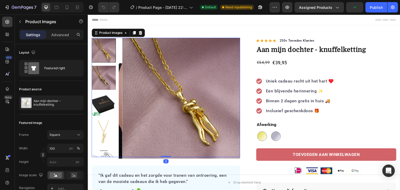
click at [107, 95] on img at bounding box center [104, 105] width 24 height 24
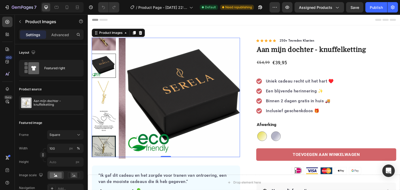
click at [104, 49] on img at bounding box center [104, 38] width 24 height 24
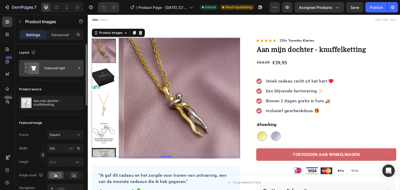
click at [59, 69] on div "Featured right" at bounding box center [60, 68] width 32 height 12
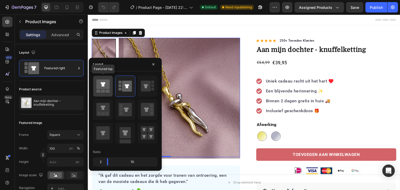
click at [105, 88] on icon at bounding box center [102, 84] width 13 height 10
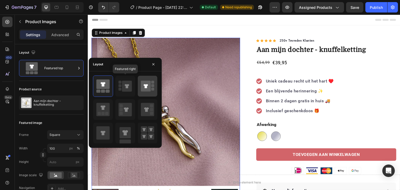
click at [139, 87] on div at bounding box center [148, 86] width 20 height 21
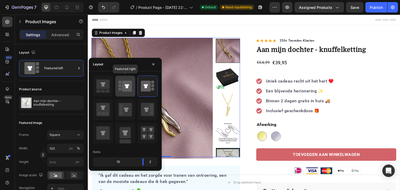
click at [128, 86] on icon at bounding box center [127, 86] width 4 height 4
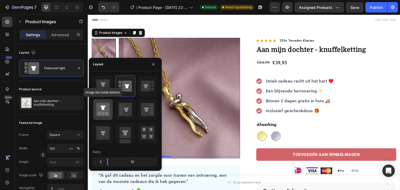
click at [106, 105] on icon at bounding box center [102, 109] width 13 height 13
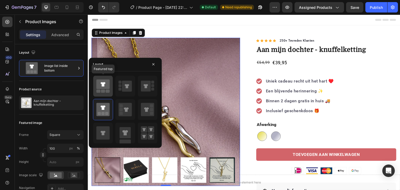
click at [104, 90] on rect at bounding box center [103, 91] width 4 height 3
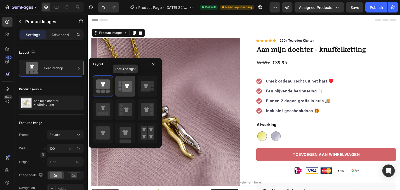
click at [119, 88] on rect at bounding box center [120, 89] width 3 height 3
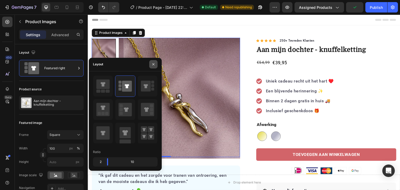
click at [154, 65] on icon "button" at bounding box center [153, 64] width 2 height 2
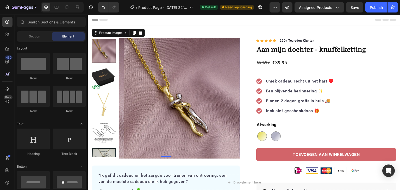
click at [225, 22] on div "Header" at bounding box center [244, 20] width 304 height 10
click at [164, 72] on img at bounding box center [184, 98] width 121 height 121
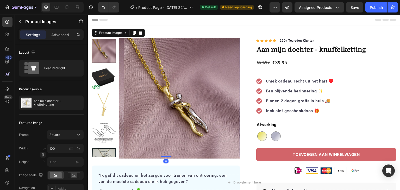
click at [195, 33] on div "Product Images 0 “Ik gaf dit cadeau en het zorgde voor tranen van ontroering, e…" at bounding box center [244, 180] width 313 height 311
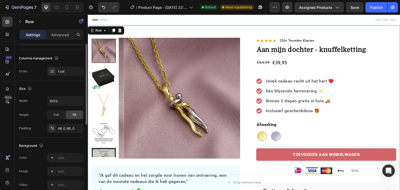
scroll to position [77, 0]
click at [61, 74] on div "1 col" at bounding box center [65, 70] width 36 height 9
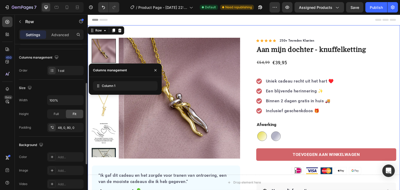
click at [59, 81] on div "Size Width 100% Height Full Fit Padding 48, 0, 80, 0" at bounding box center [51, 108] width 65 height 57
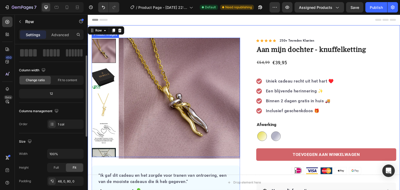
scroll to position [23, 0]
click at [129, 66] on img at bounding box center [184, 98] width 121 height 121
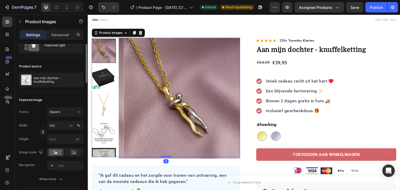
scroll to position [0, 0]
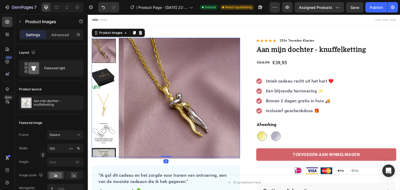
click at [100, 71] on img at bounding box center [104, 78] width 24 height 24
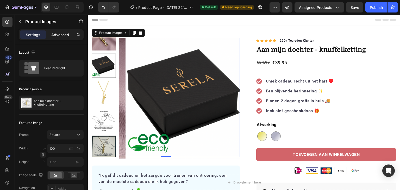
click at [63, 33] on p "Advanced" at bounding box center [60, 34] width 18 height 5
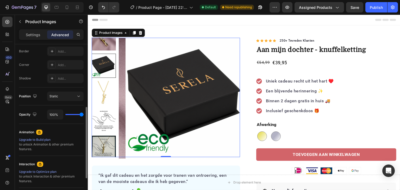
scroll to position [147, 0]
click at [37, 34] on p "Settings" at bounding box center [33, 34] width 15 height 5
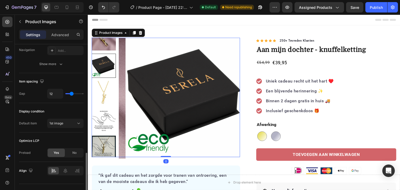
scroll to position [258, 0]
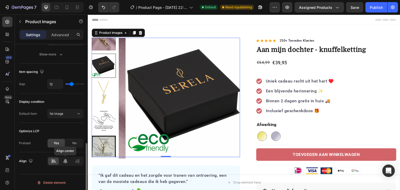
click at [64, 158] on div at bounding box center [65, 161] width 11 height 7
click at [55, 159] on icon at bounding box center [53, 161] width 5 height 5
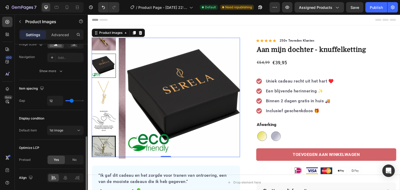
scroll to position [242, 0]
click at [56, 129] on span "1st image" at bounding box center [57, 131] width 14 height 4
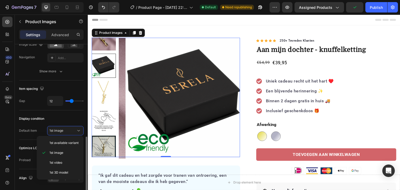
click at [57, 120] on div "Display condition" at bounding box center [51, 119] width 65 height 8
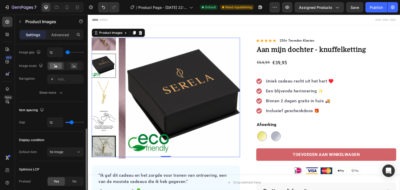
scroll to position [204, 0]
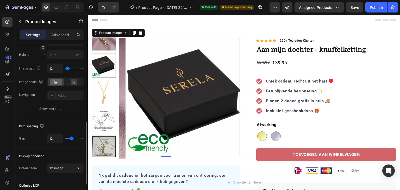
click at [53, 109] on div "Show more" at bounding box center [51, 108] width 24 height 5
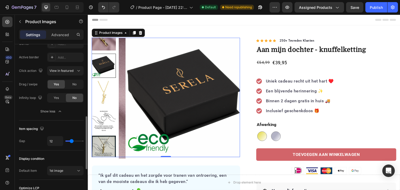
scroll to position [252, 0]
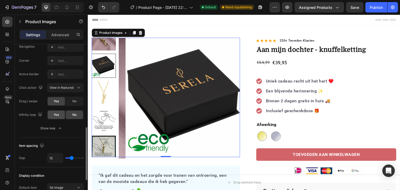
click at [57, 114] on span "Yes" at bounding box center [56, 115] width 5 height 5
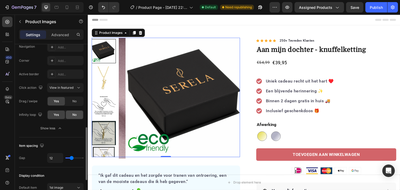
click at [70, 114] on div "No" at bounding box center [74, 115] width 17 height 8
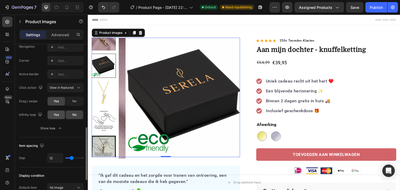
click at [52, 113] on div "Yes" at bounding box center [56, 115] width 17 height 8
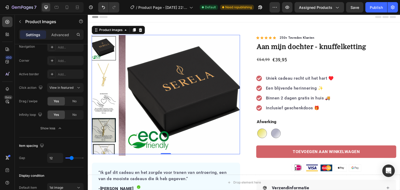
scroll to position [0, 0]
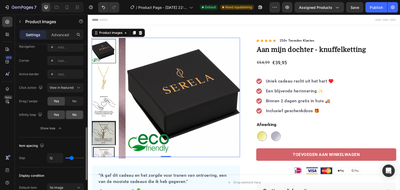
click at [68, 113] on div "No" at bounding box center [74, 115] width 17 height 8
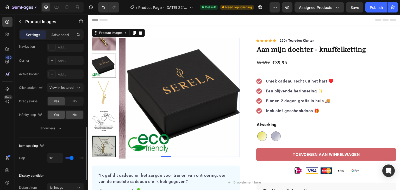
click at [55, 113] on span "Yes" at bounding box center [56, 115] width 5 height 5
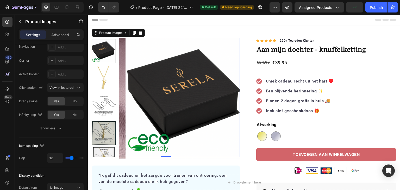
click at [103, 70] on img at bounding box center [104, 78] width 24 height 24
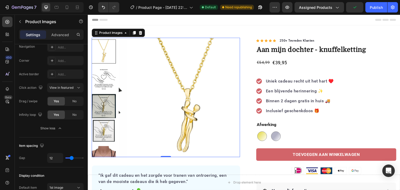
click at [104, 83] on img at bounding box center [104, 79] width 24 height 24
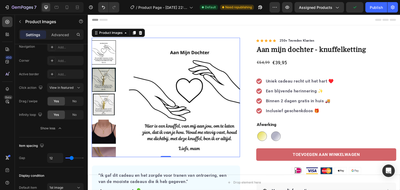
click at [106, 83] on img at bounding box center [104, 80] width 24 height 24
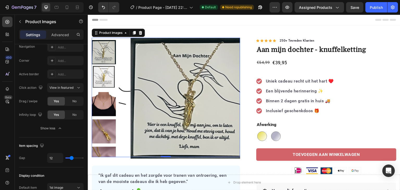
click at [105, 86] on img at bounding box center [104, 77] width 24 height 24
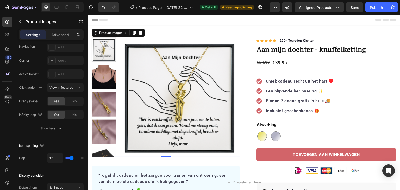
click at [105, 87] on img at bounding box center [104, 77] width 24 height 24
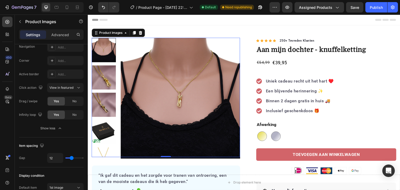
click at [106, 51] on div at bounding box center [104, 50] width 24 height 24
click at [106, 73] on img at bounding box center [104, 77] width 24 height 24
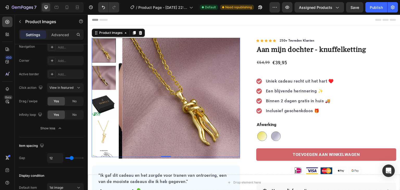
click at [106, 80] on img at bounding box center [104, 78] width 24 height 24
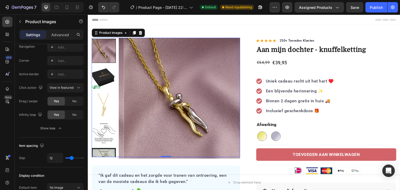
click at [106, 42] on div at bounding box center [104, 51] width 24 height 24
click at [71, 102] on div "No" at bounding box center [74, 101] width 17 height 8
click at [106, 69] on img at bounding box center [104, 78] width 24 height 24
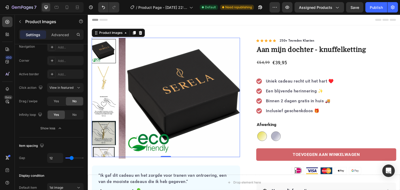
click at [106, 73] on img at bounding box center [104, 78] width 24 height 24
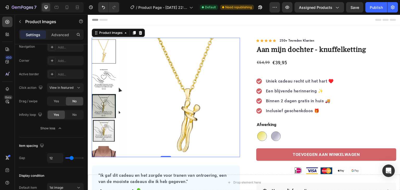
click at [104, 127] on img at bounding box center [104, 131] width 24 height 24
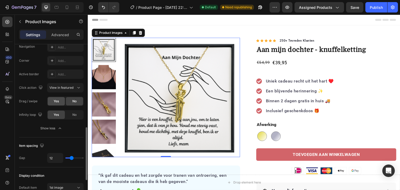
click at [60, 102] on div "Yes" at bounding box center [56, 101] width 17 height 8
click at [99, 98] on img at bounding box center [104, 104] width 24 height 24
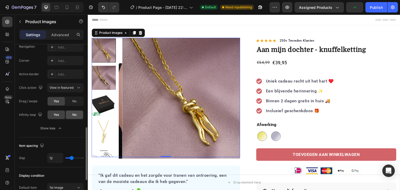
drag, startPoint x: 75, startPoint y: 113, endPoint x: 13, endPoint y: 76, distance: 72.3
click at [75, 113] on span "No" at bounding box center [74, 115] width 4 height 5
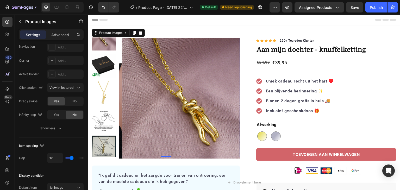
click at [106, 123] on img at bounding box center [104, 120] width 24 height 24
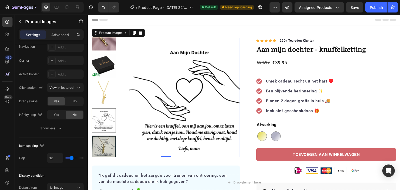
click at [104, 140] on img at bounding box center [104, 148] width 24 height 24
click at [100, 51] on div at bounding box center [104, 98] width 24 height 120
click at [101, 47] on img at bounding box center [104, 38] width 24 height 24
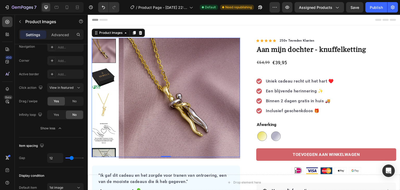
click at [102, 41] on div at bounding box center [104, 51] width 24 height 24
click at [57, 114] on span "Yes" at bounding box center [56, 115] width 5 height 5
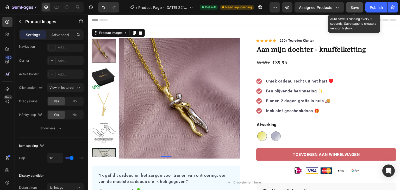
click at [353, 7] on span "Save" at bounding box center [355, 7] width 9 height 4
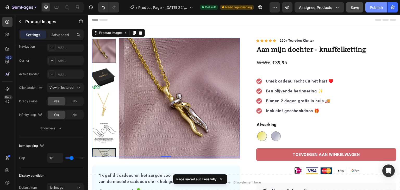
click at [378, 10] on div "Publish" at bounding box center [376, 7] width 13 height 5
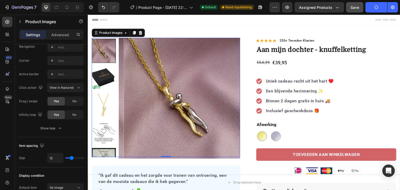
click at [106, 136] on img at bounding box center [104, 133] width 24 height 24
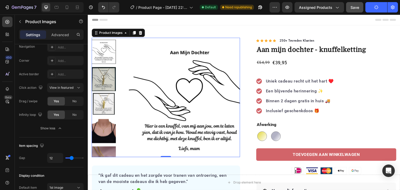
click at [106, 106] on img at bounding box center [104, 104] width 24 height 24
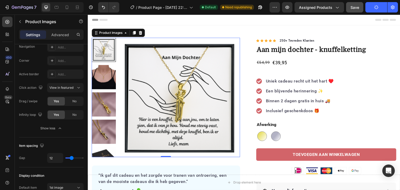
click at [104, 76] on img at bounding box center [104, 77] width 24 height 24
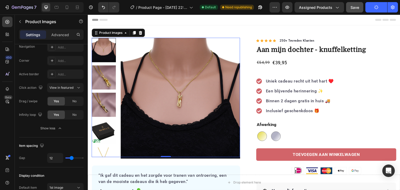
click at [104, 76] on img at bounding box center [104, 77] width 24 height 24
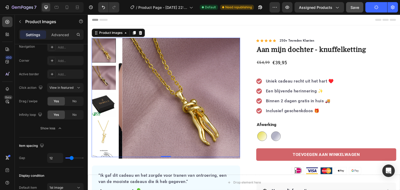
click at [104, 85] on img at bounding box center [104, 78] width 24 height 24
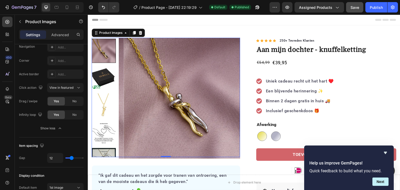
click at [104, 87] on img at bounding box center [104, 78] width 24 height 24
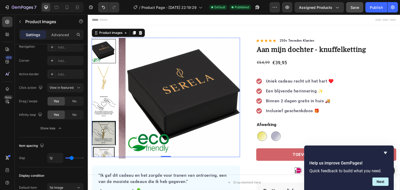
click at [107, 70] on img at bounding box center [104, 78] width 24 height 24
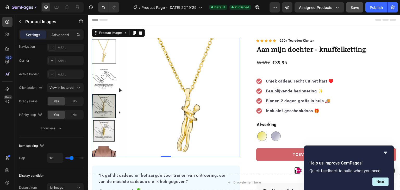
click at [104, 77] on img at bounding box center [104, 79] width 24 height 24
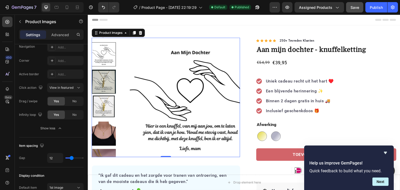
click at [104, 87] on img at bounding box center [104, 82] width 24 height 24
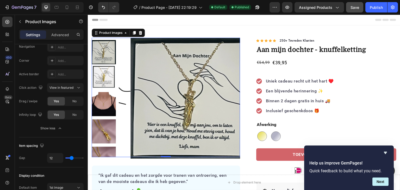
click at [104, 88] on img at bounding box center [104, 77] width 24 height 24
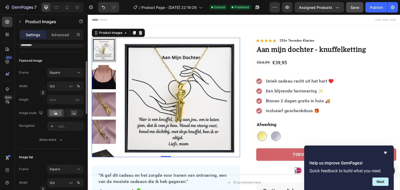
scroll to position [60, 0]
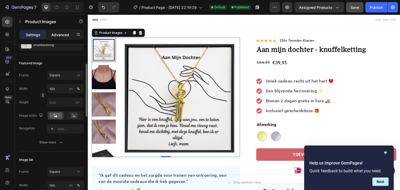
click at [59, 32] on p "Advanced" at bounding box center [60, 34] width 18 height 5
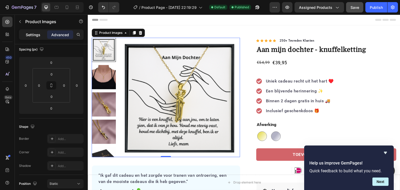
click at [34, 36] on p "Settings" at bounding box center [33, 34] width 15 height 5
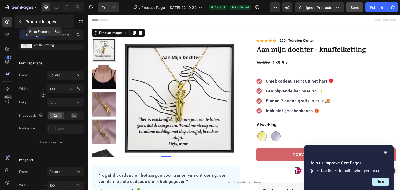
click at [20, 20] on icon "button" at bounding box center [20, 22] width 4 height 4
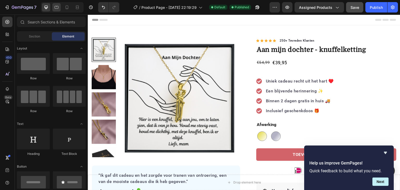
click at [58, 8] on icon at bounding box center [57, 7] width 4 height 3
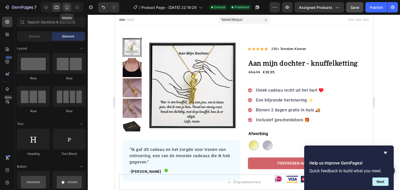
click at [68, 8] on icon at bounding box center [67, 7] width 3 height 4
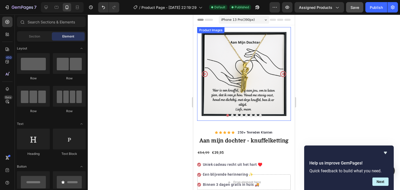
click at [265, 78] on img at bounding box center [244, 74] width 94 height 94
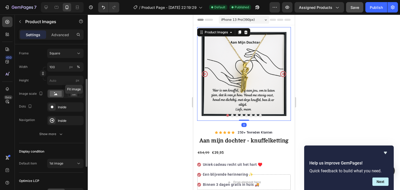
scroll to position [83, 0]
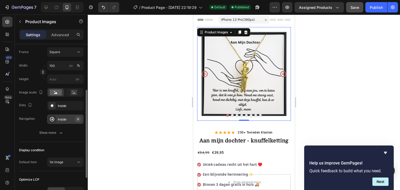
click at [76, 117] on icon "button" at bounding box center [78, 119] width 4 height 4
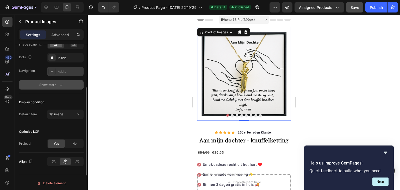
scroll to position [132, 0]
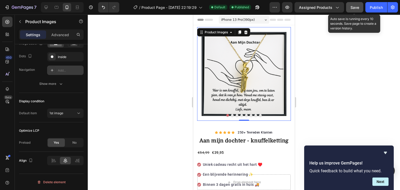
click at [359, 10] on div "Save" at bounding box center [355, 7] width 9 height 5
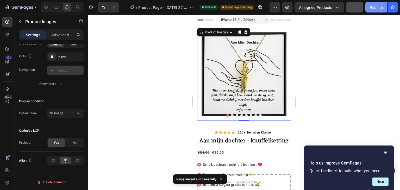
click at [373, 8] on div "Publish" at bounding box center [376, 7] width 13 height 5
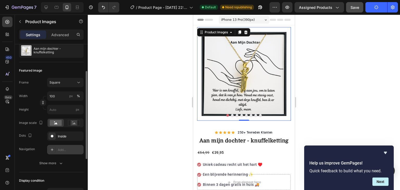
scroll to position [50, 0]
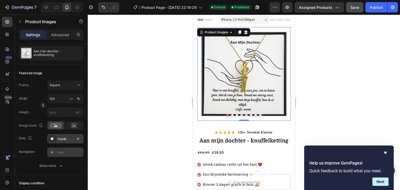
click at [70, 139] on div "Inside" at bounding box center [65, 139] width 15 height 5
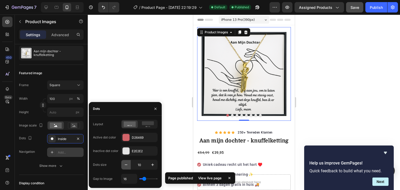
click at [126, 162] on icon "button" at bounding box center [126, 164] width 5 height 5
type input "9"
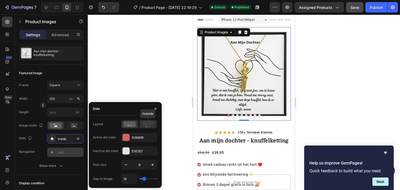
click at [147, 125] on rect at bounding box center [148, 123] width 12 height 4
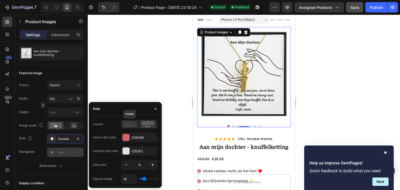
click at [128, 125] on icon at bounding box center [130, 124] width 12 height 5
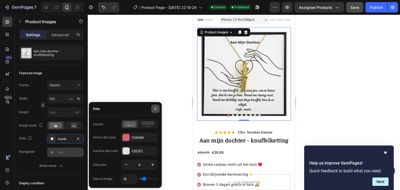
click at [156, 108] on icon "button" at bounding box center [155, 109] width 4 height 4
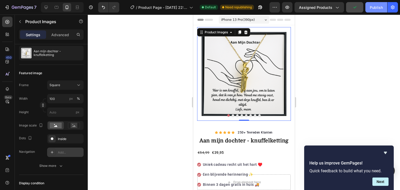
click at [372, 7] on div "Publish" at bounding box center [376, 7] width 13 height 5
